Goal: Transaction & Acquisition: Purchase product/service

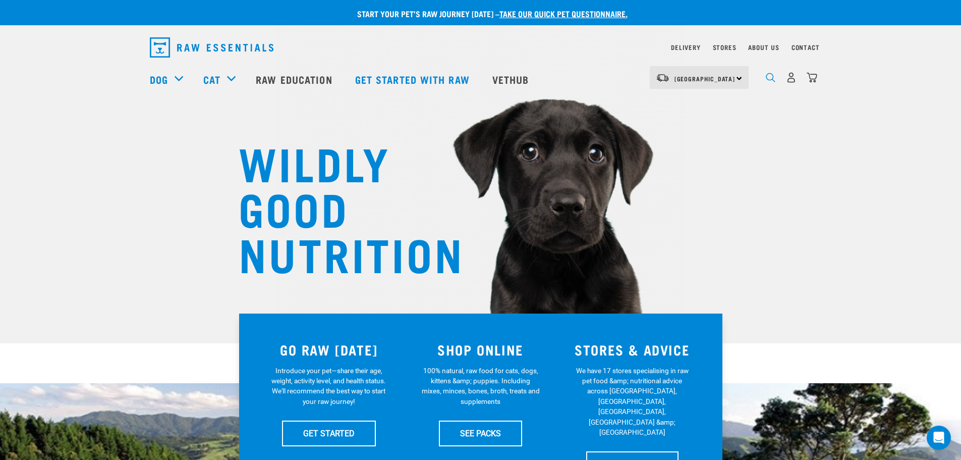
click at [767, 79] on img "dropdown navigation" at bounding box center [771, 78] width 10 height 10
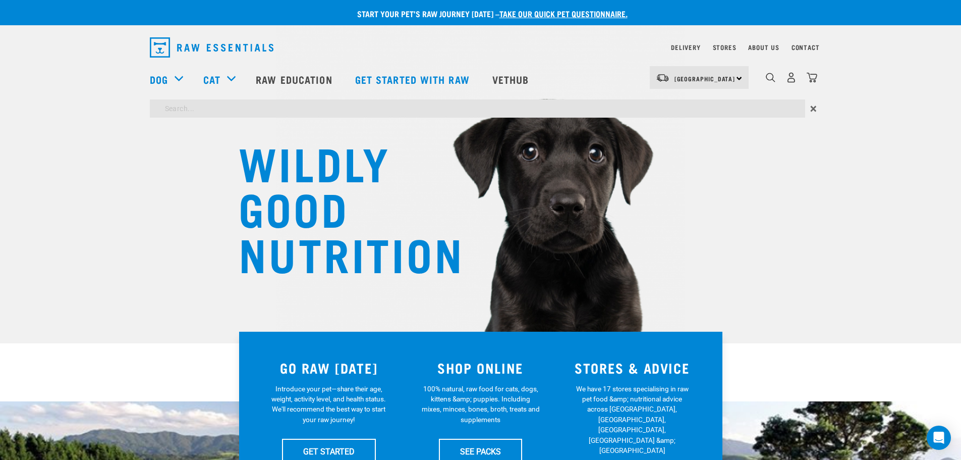
click at [212, 112] on input "search" at bounding box center [477, 108] width 655 height 18
type input "lmx"
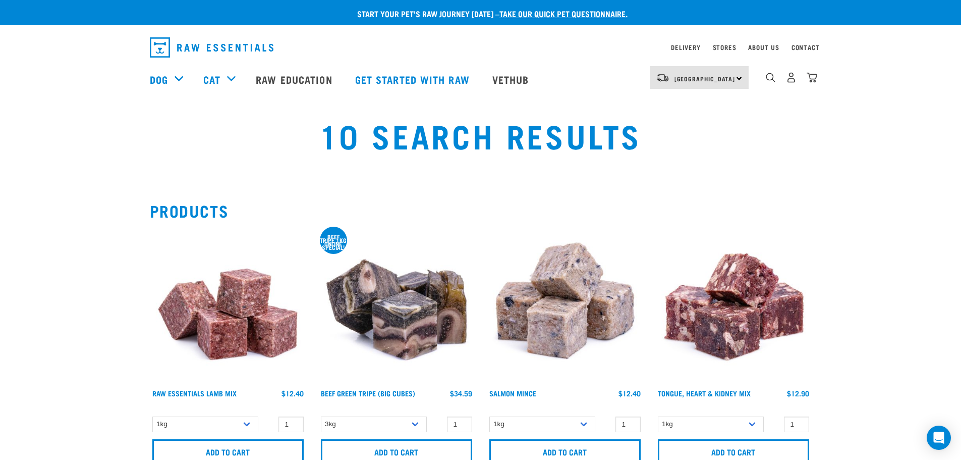
click at [245, 320] on img at bounding box center [228, 306] width 156 height 156
